Goal: Information Seeking & Learning: Learn about a topic

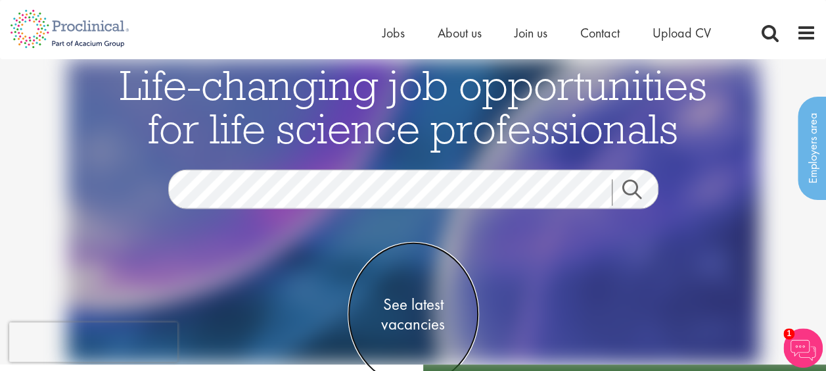
click at [393, 323] on span "See latest vacancies" at bounding box center [413, 313] width 131 height 39
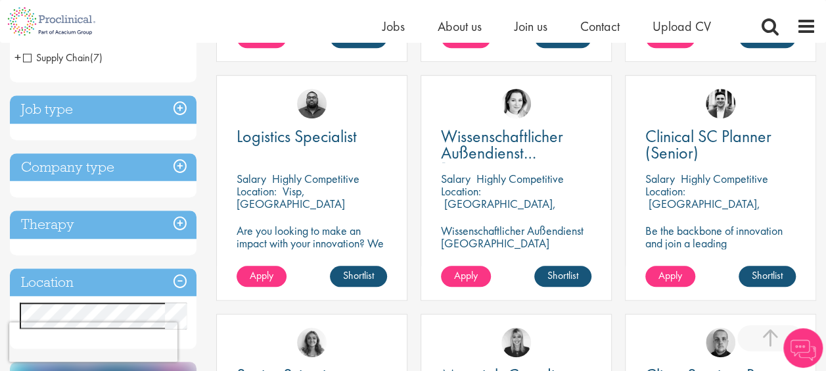
scroll to position [526, 0]
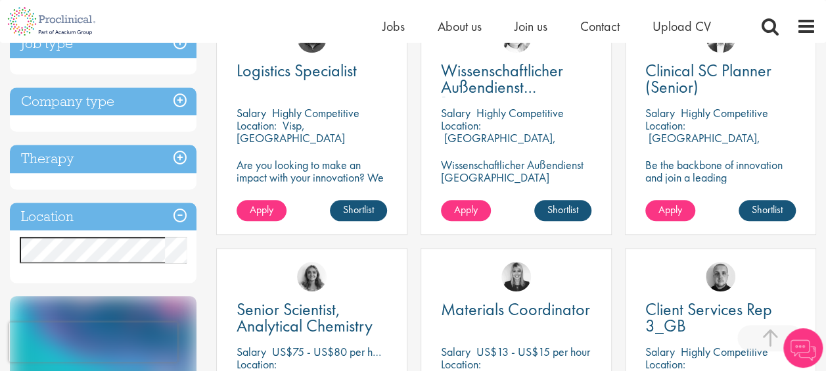
click at [130, 213] on h3 "Location" at bounding box center [103, 216] width 187 height 28
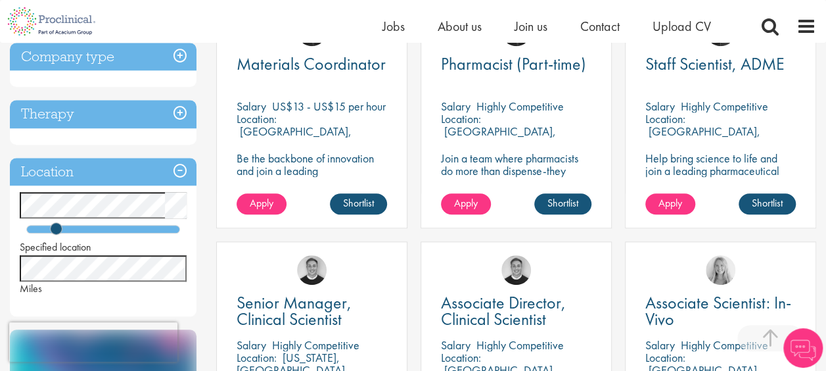
scroll to position [526, 0]
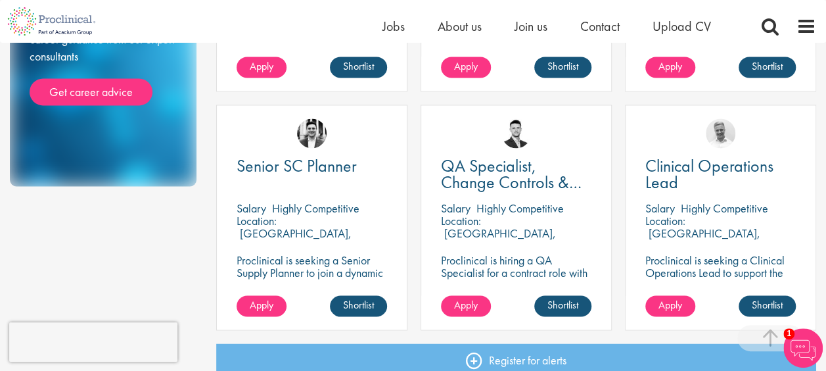
scroll to position [920, 0]
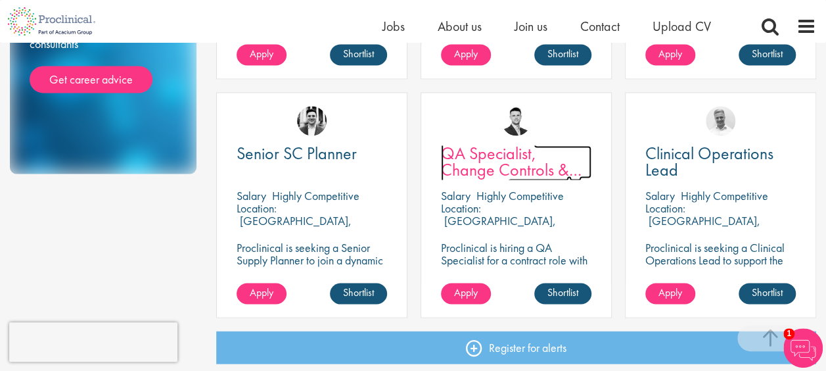
click at [495, 162] on span "QA Specialist, Change Controls & Deviations" at bounding box center [511, 169] width 141 height 55
